Goal: Task Accomplishment & Management: Use online tool/utility

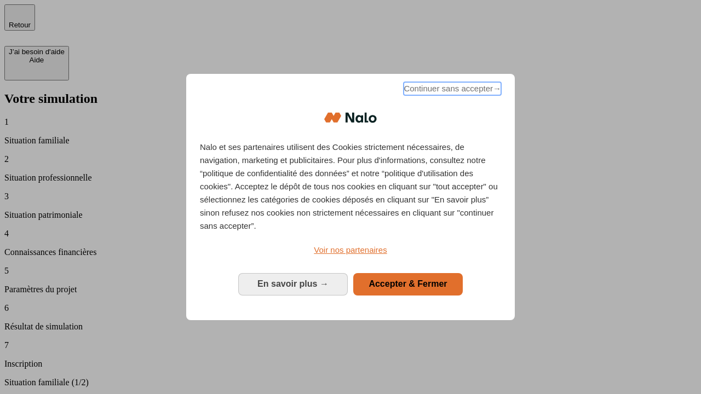
click at [451, 90] on span "Continuer sans accepter →" at bounding box center [451, 88] width 97 height 13
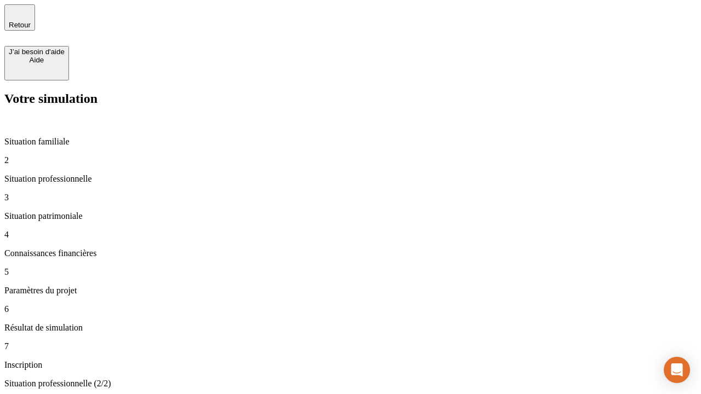
type input "70 000"
type input "1 000"
